Goal: Find specific page/section: Find specific page/section

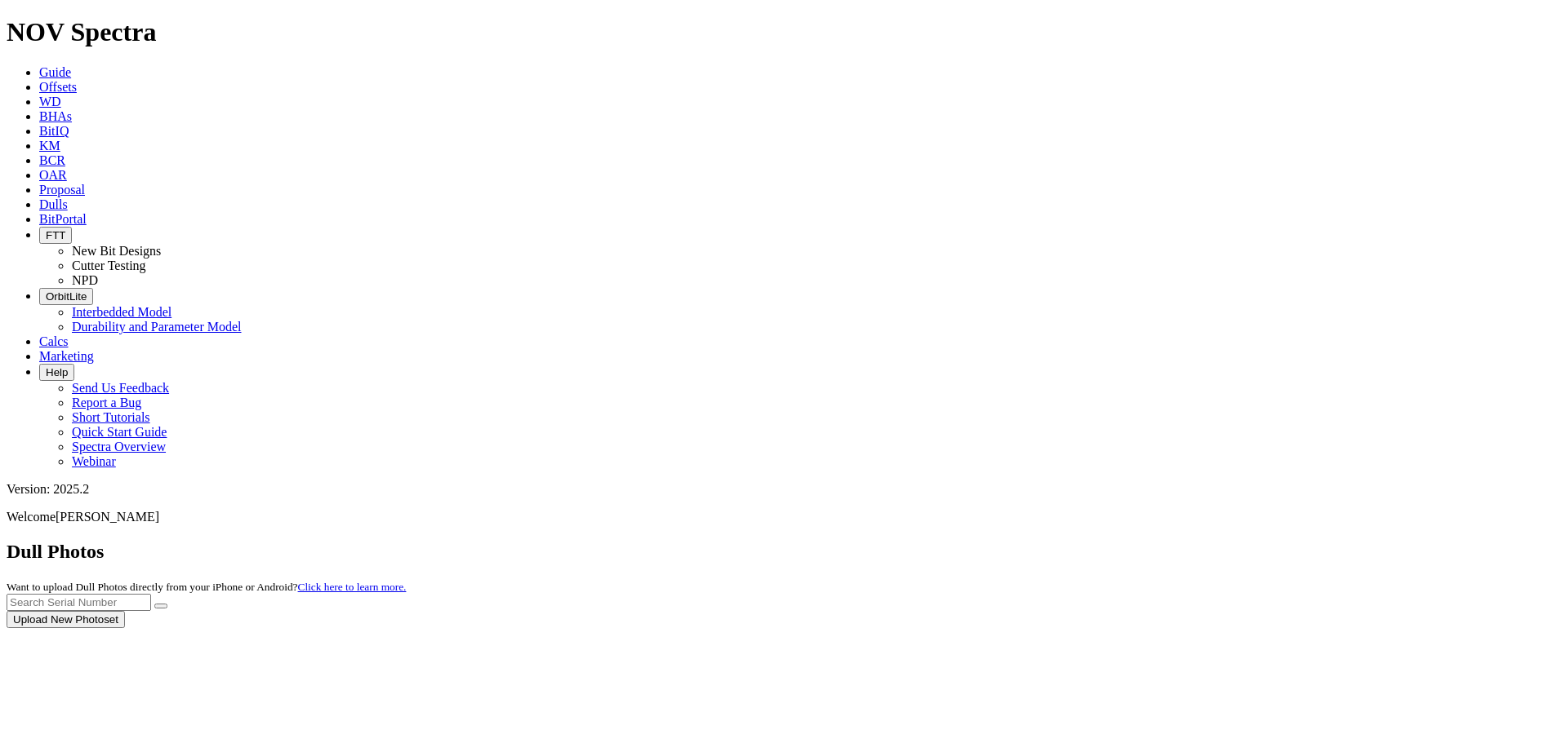
click at [1215, 628] on div at bounding box center [784, 628] width 1555 height 0
click at [1228, 541] on div "Dull Photos Want to upload Dull Photos directly from your iPhone or Android? Cl…" at bounding box center [784, 585] width 1555 height 87
click at [151, 594] on input "text" at bounding box center [79, 602] width 145 height 17
paste input "A319536"
type input "A319536"
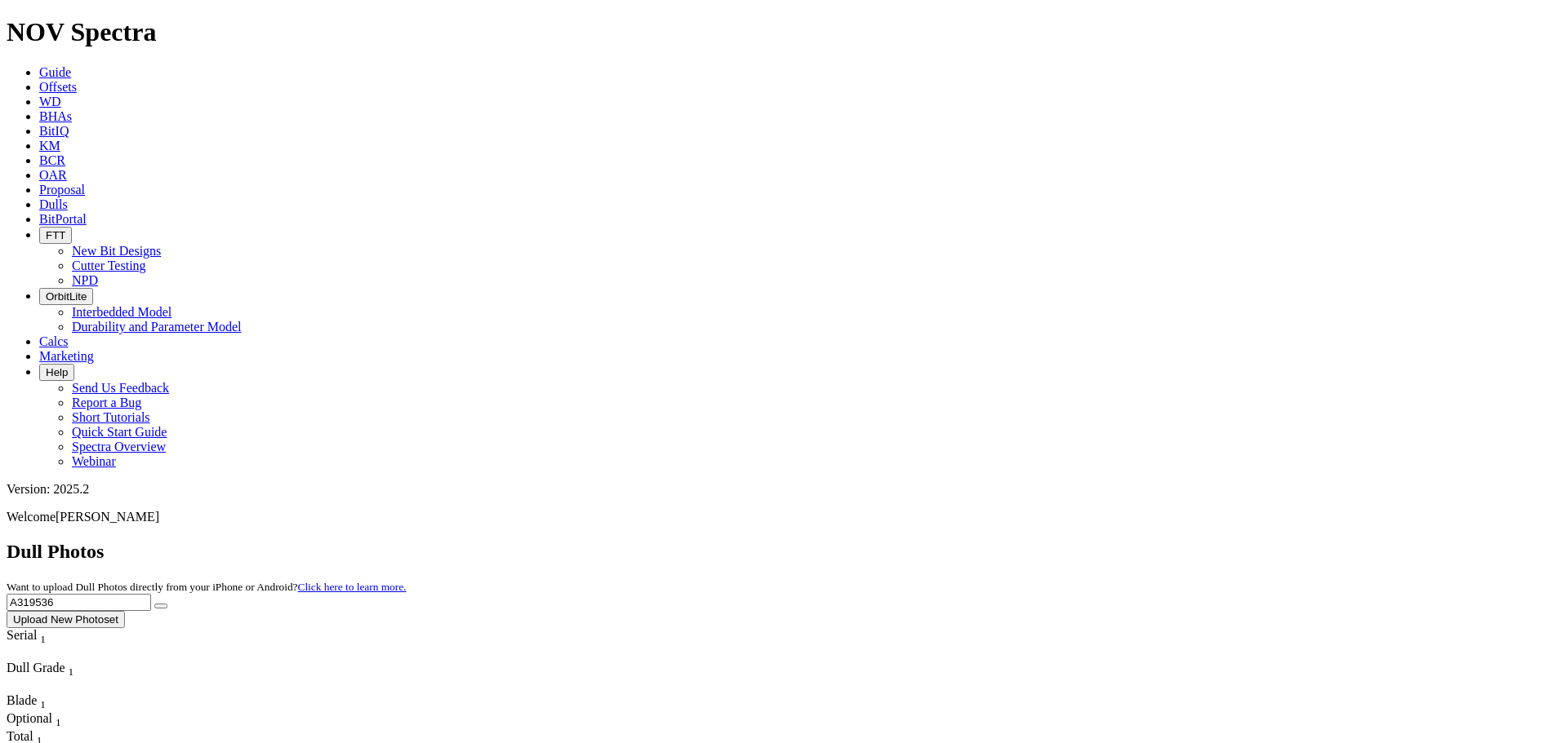
click at [161, 607] on icon "submit" at bounding box center [161, 607] width 0 height 0
click at [151, 594] on input "A319536" at bounding box center [79, 602] width 145 height 17
paste input "21434"
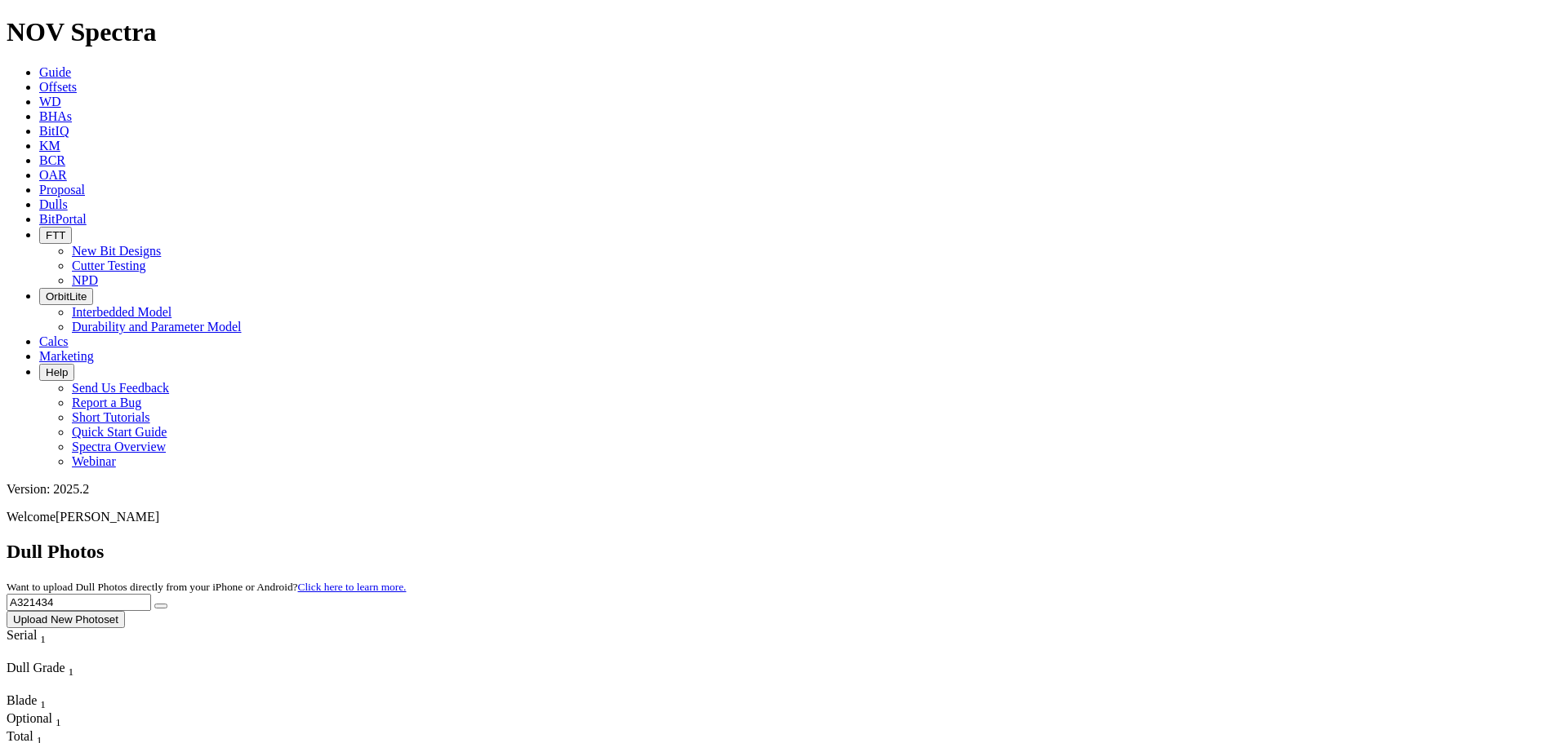
type input "A321434"
click at [161, 607] on icon "submit" at bounding box center [161, 607] width 0 height 0
